Goal: Task Accomplishment & Management: Use online tool/utility

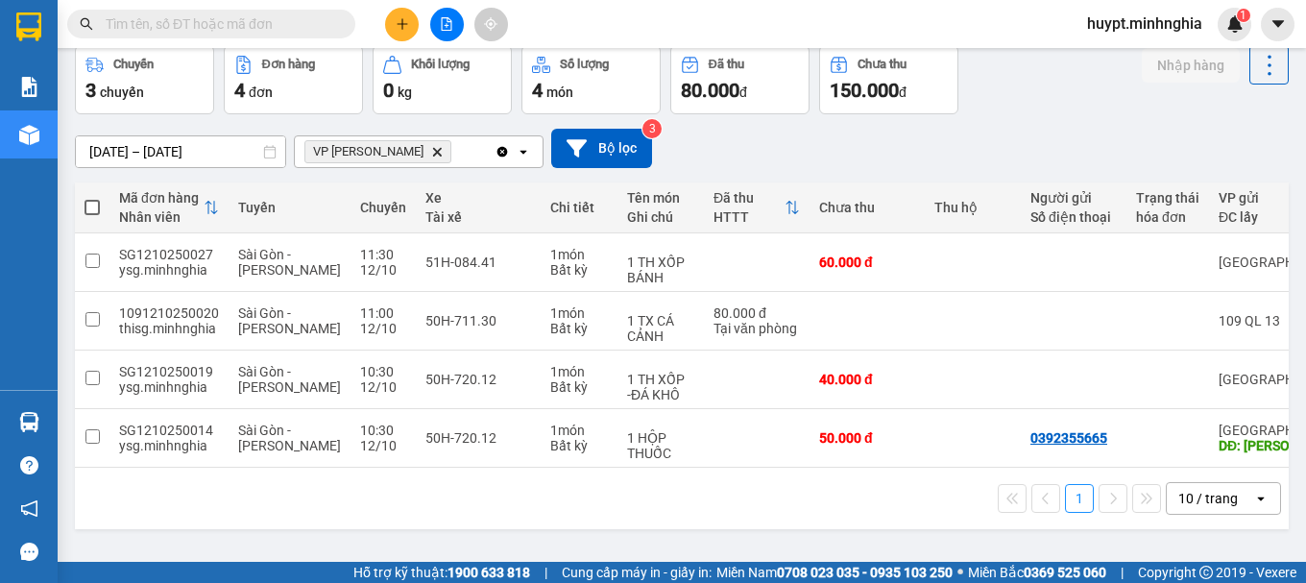
scroll to position [0, 369]
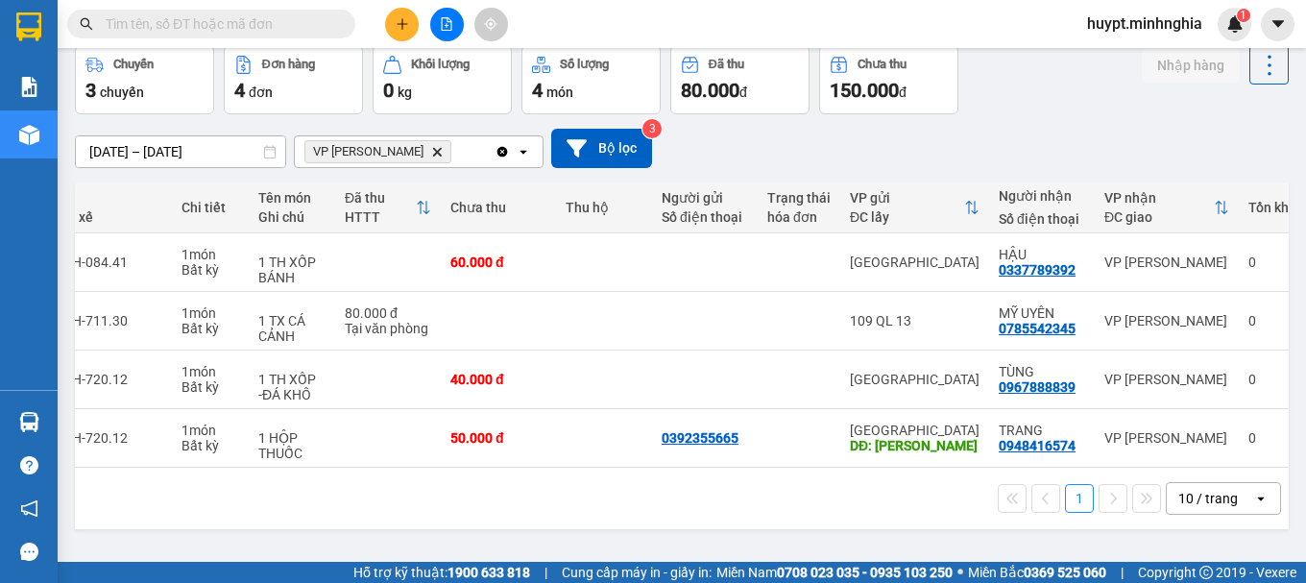
click at [431, 146] on icon "Delete" at bounding box center [437, 152] width 12 height 12
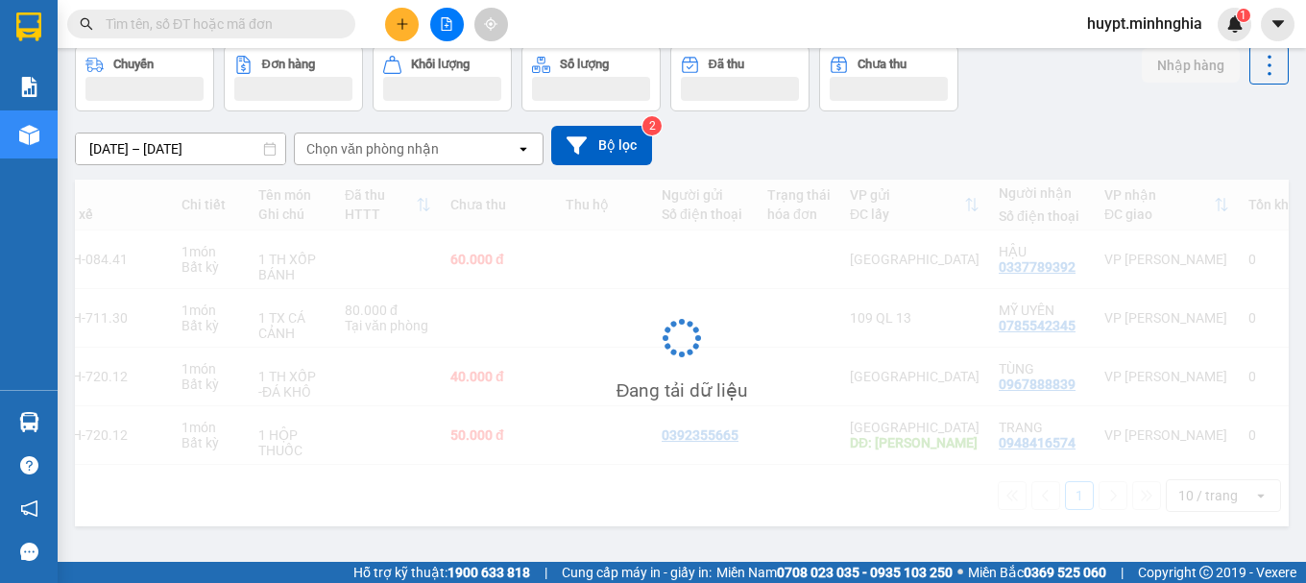
click at [398, 147] on div "Chọn văn phòng nhận" at bounding box center [372, 148] width 132 height 19
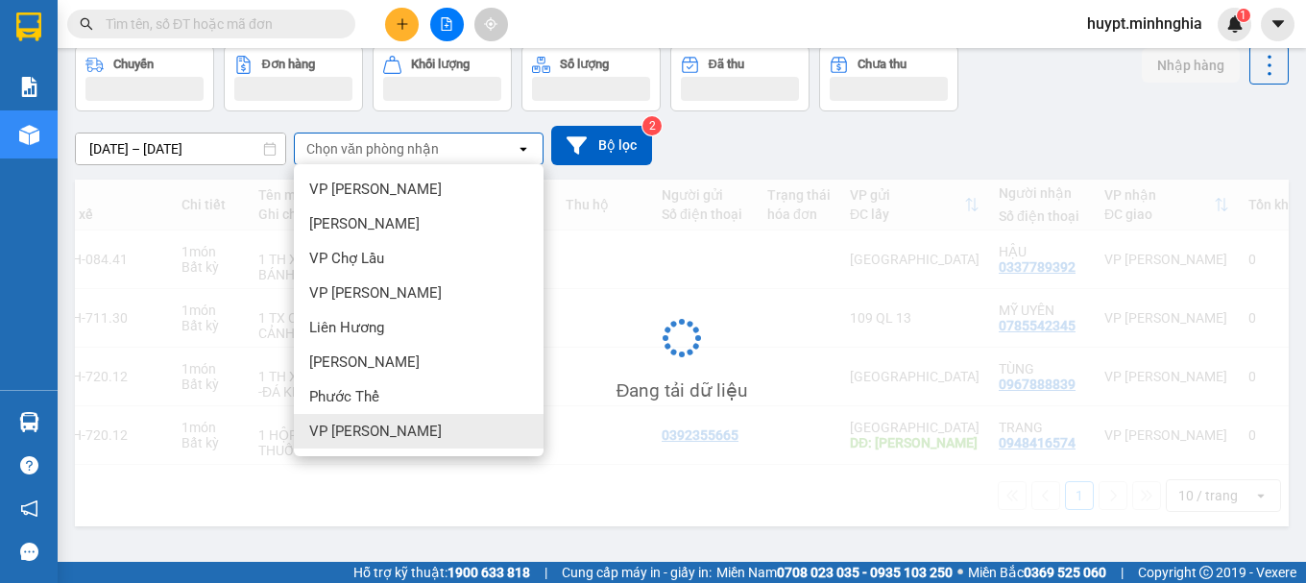
click at [363, 423] on span "VP [PERSON_NAME]" at bounding box center [375, 430] width 132 height 19
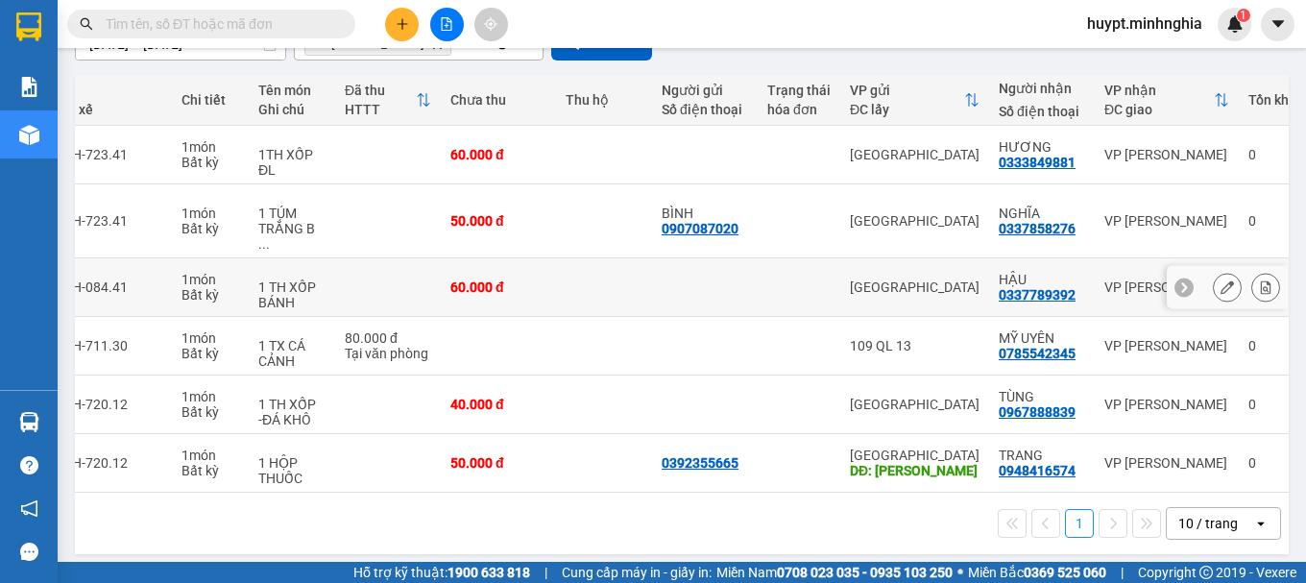
scroll to position [198, 0]
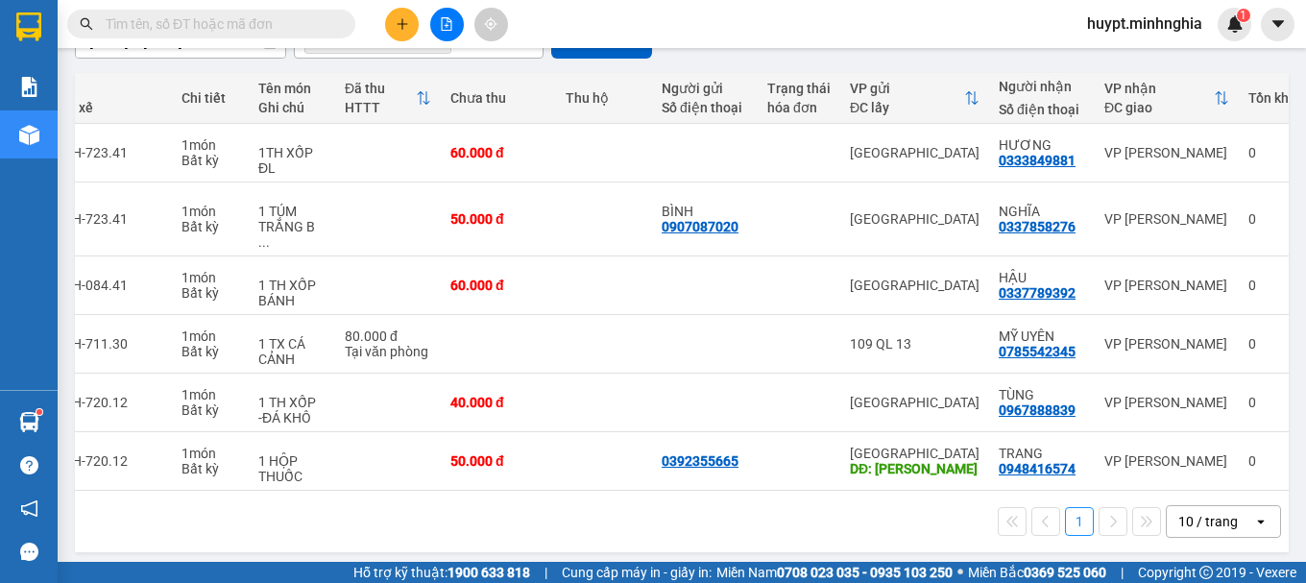
click at [727, 26] on div "Kết quả tìm kiếm ( 0 ) Bộ lọc No Data huypt.minhnghia 1" at bounding box center [653, 24] width 1306 height 48
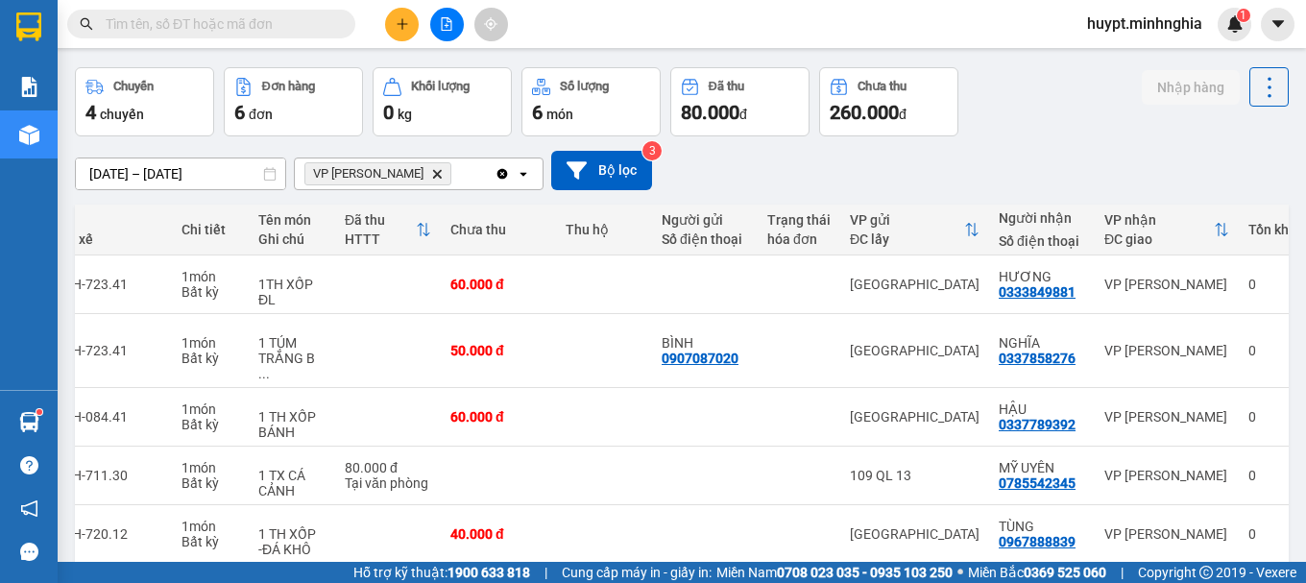
scroll to position [0, 0]
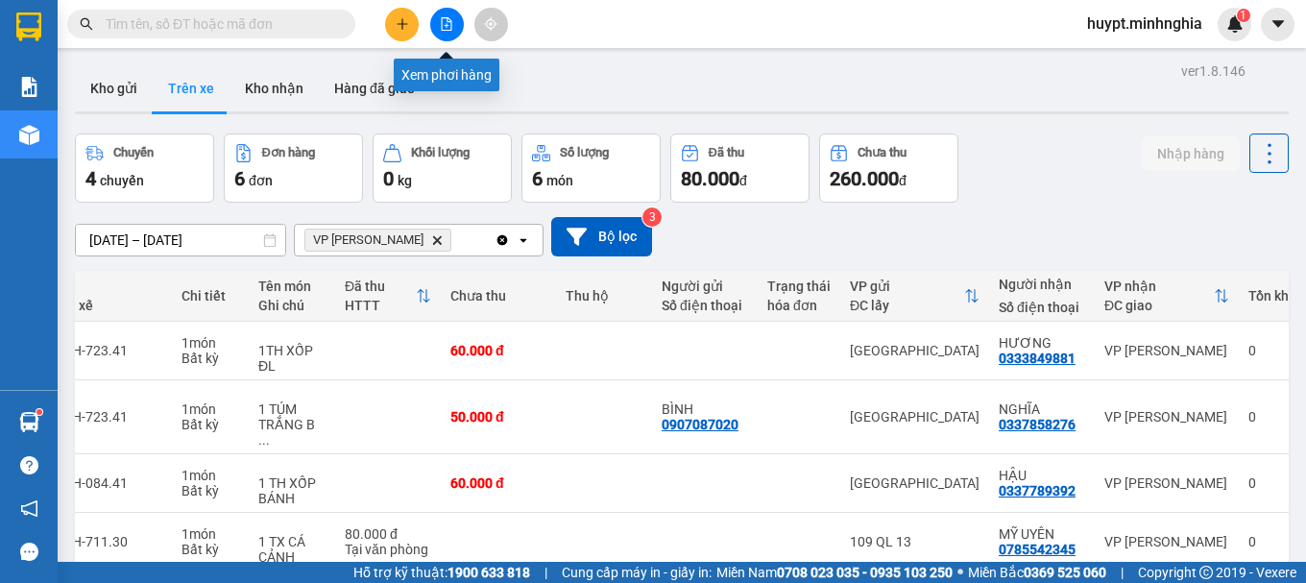
click at [441, 29] on icon "file-add" at bounding box center [446, 23] width 13 height 13
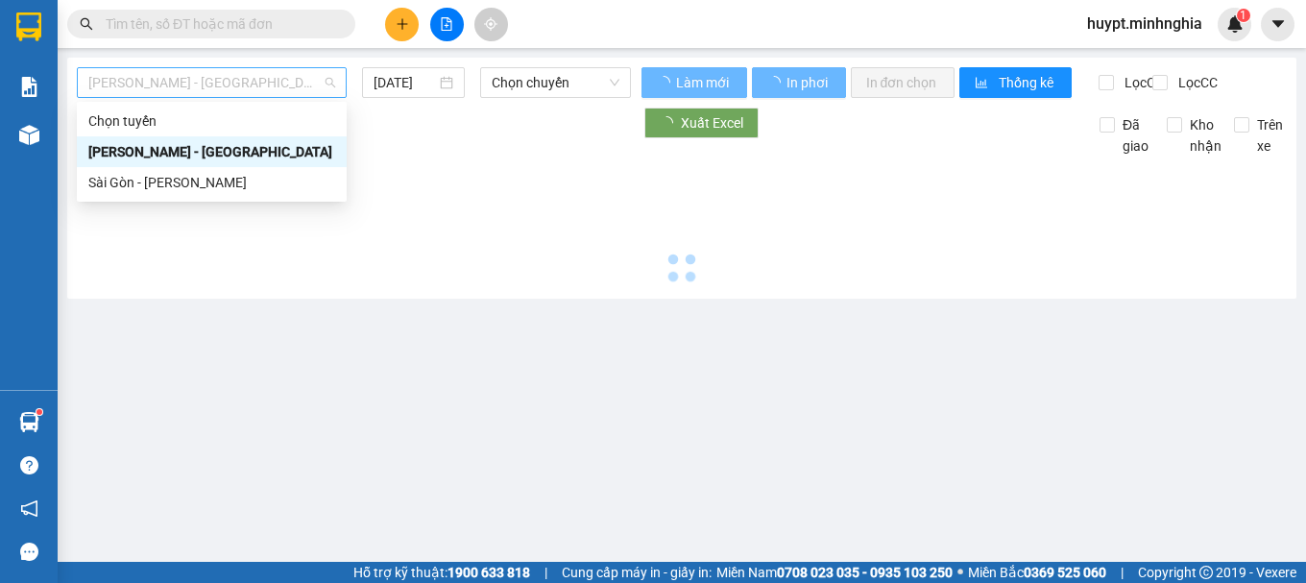
click at [200, 82] on span "[PERSON_NAME] - [GEOGRAPHIC_DATA]" at bounding box center [211, 82] width 247 height 29
click at [140, 180] on div "Sài Gòn - [PERSON_NAME]" at bounding box center [211, 182] width 247 height 21
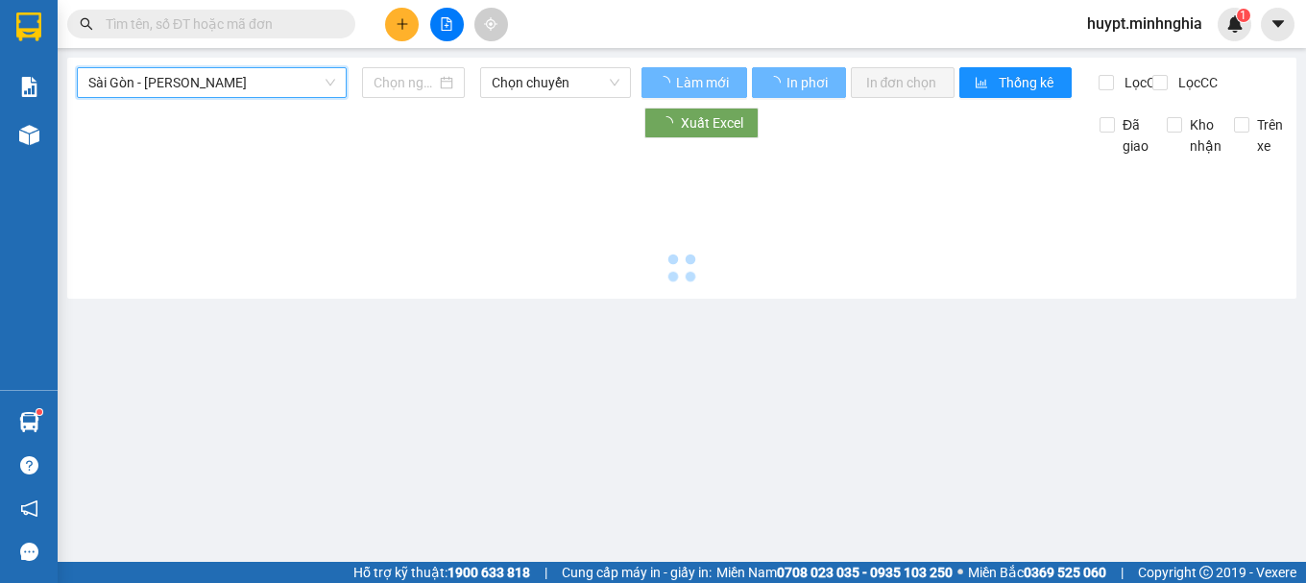
type input "[DATE]"
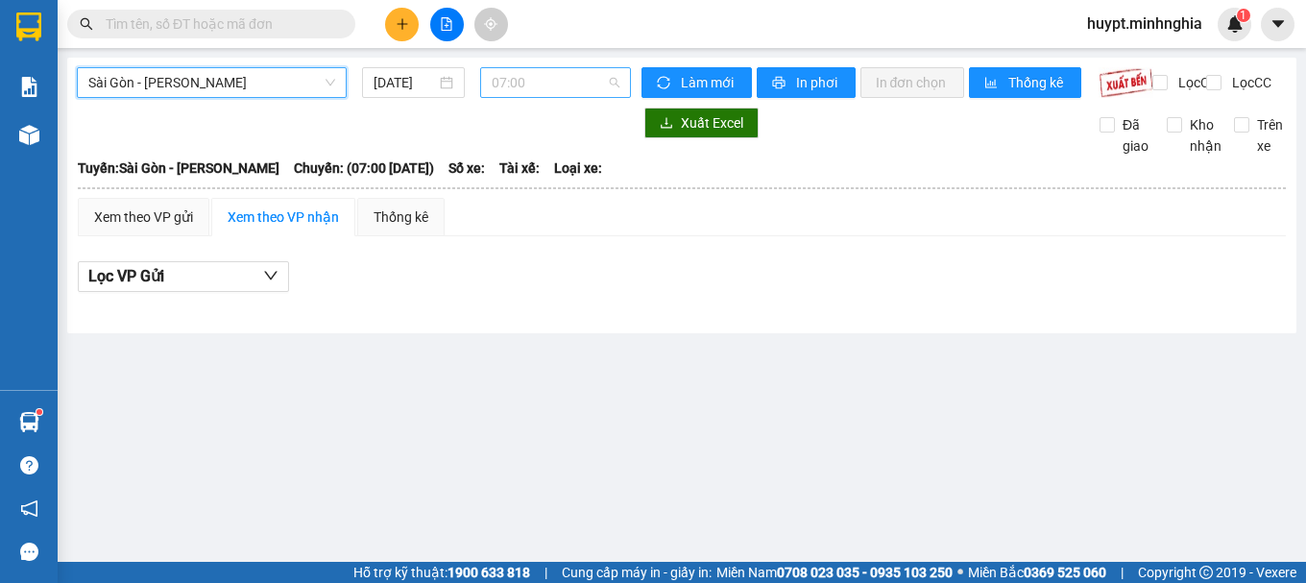
click at [549, 84] on span "07:00" at bounding box center [556, 82] width 128 height 29
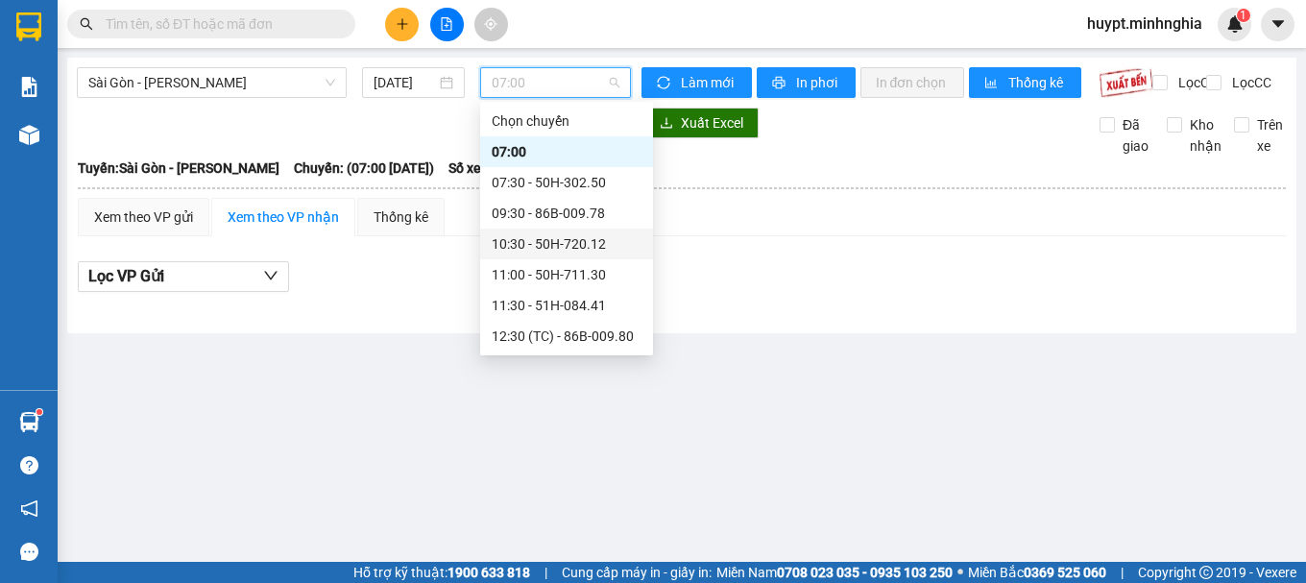
click at [572, 243] on div "10:30 - 50H-720.12" at bounding box center [567, 243] width 150 height 21
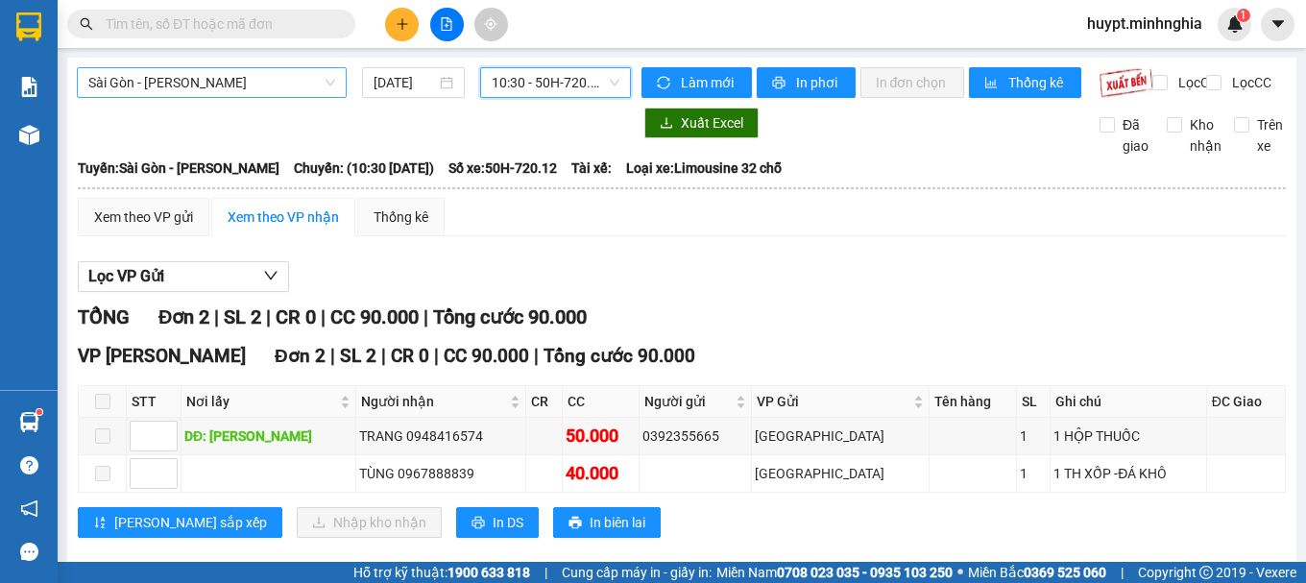
click at [235, 79] on span "Sài Gòn - [PERSON_NAME]" at bounding box center [211, 82] width 247 height 29
